Goal: Information Seeking & Learning: Learn about a topic

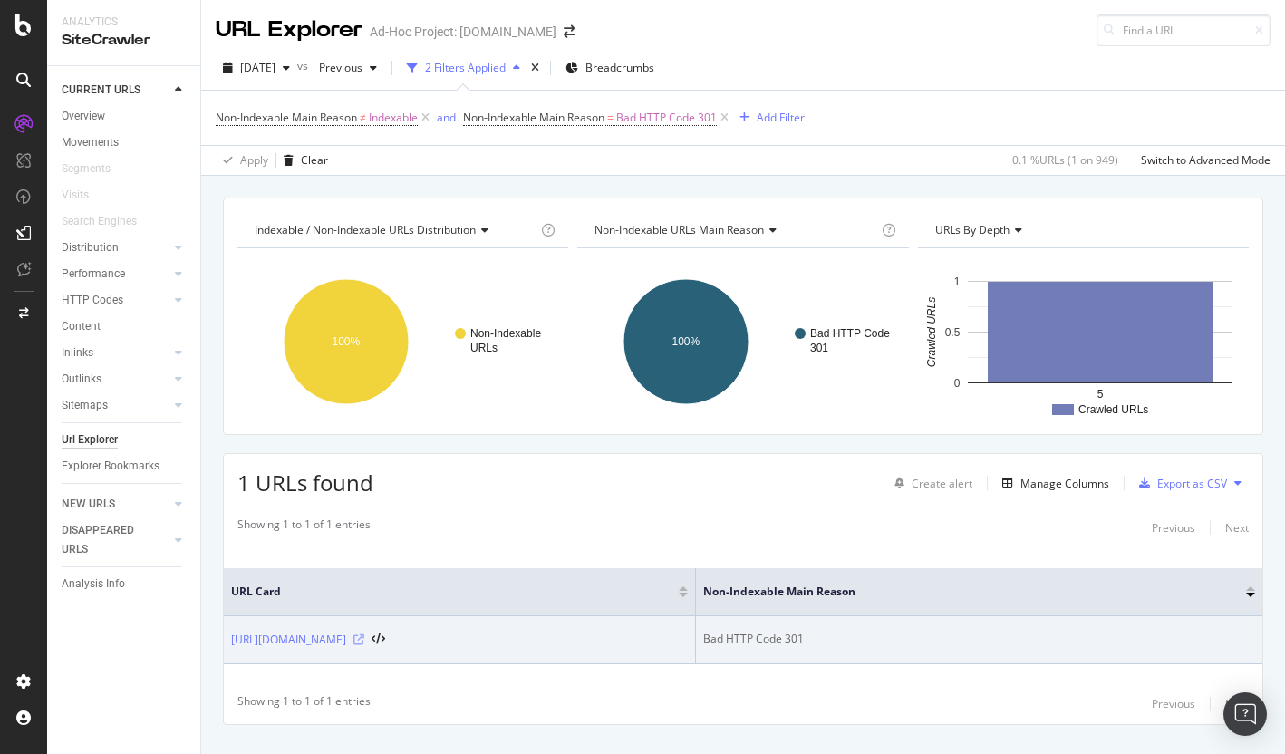
click at [364, 644] on icon at bounding box center [358, 639] width 11 height 11
click at [346, 642] on link "[URL][DOMAIN_NAME]" at bounding box center [288, 640] width 115 height 18
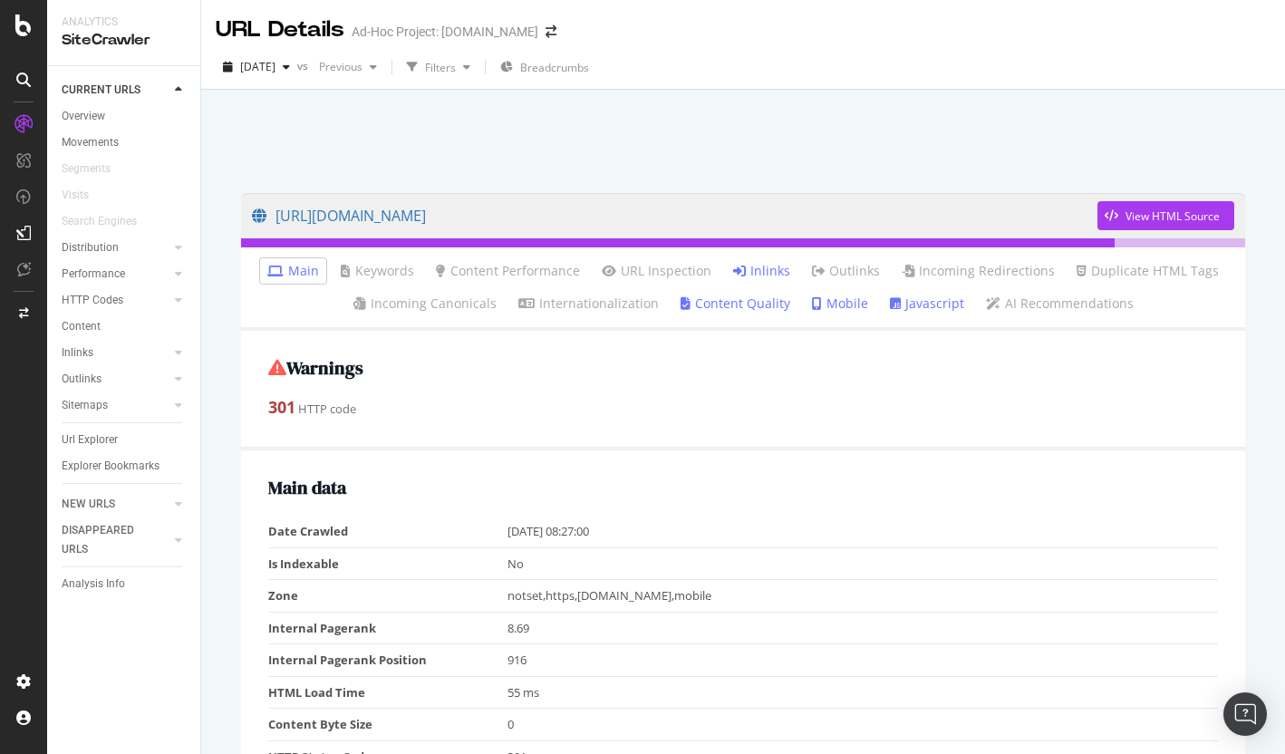
click at [757, 266] on link "Inlinks" at bounding box center [761, 271] width 57 height 18
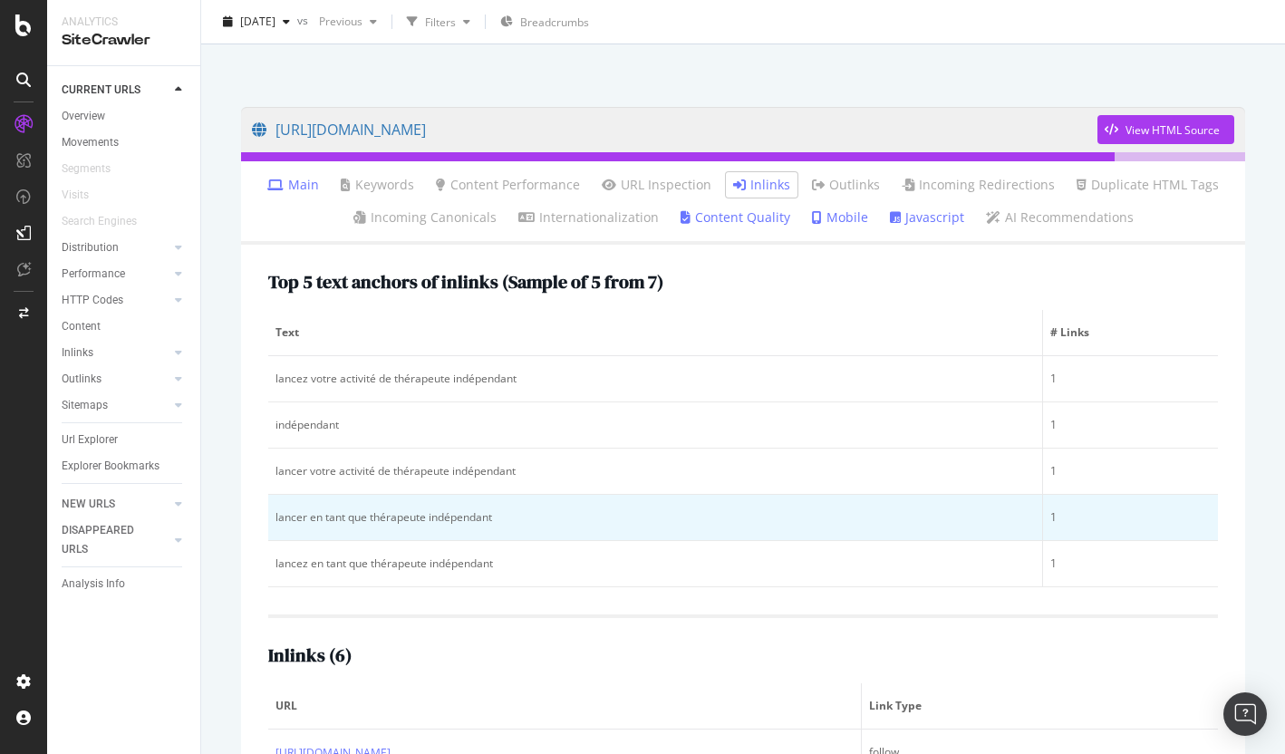
scroll to position [487, 0]
